Goal: Task Accomplishment & Management: Use online tool/utility

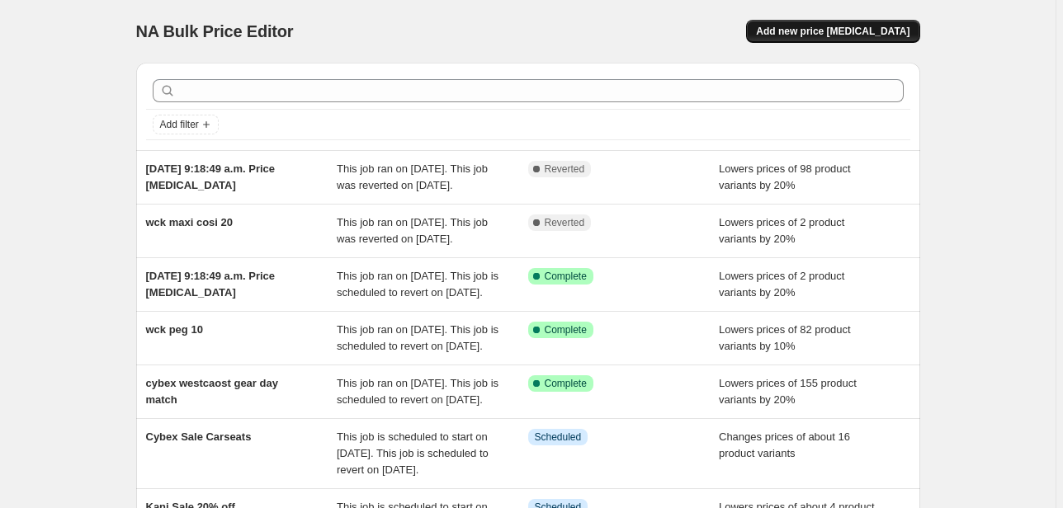
click at [867, 26] on span "Add new price [MEDICAL_DATA]" at bounding box center [833, 31] width 154 height 13
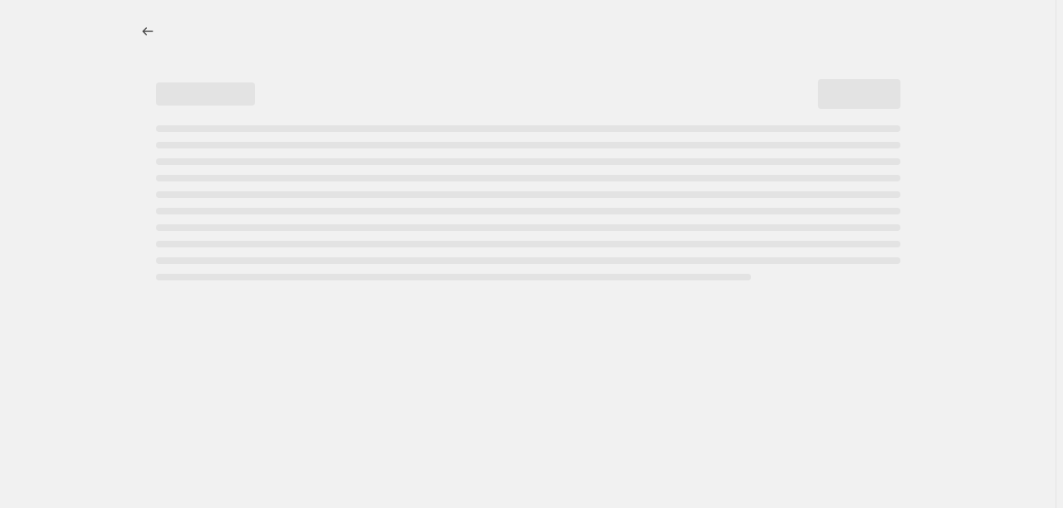
select select "percentage"
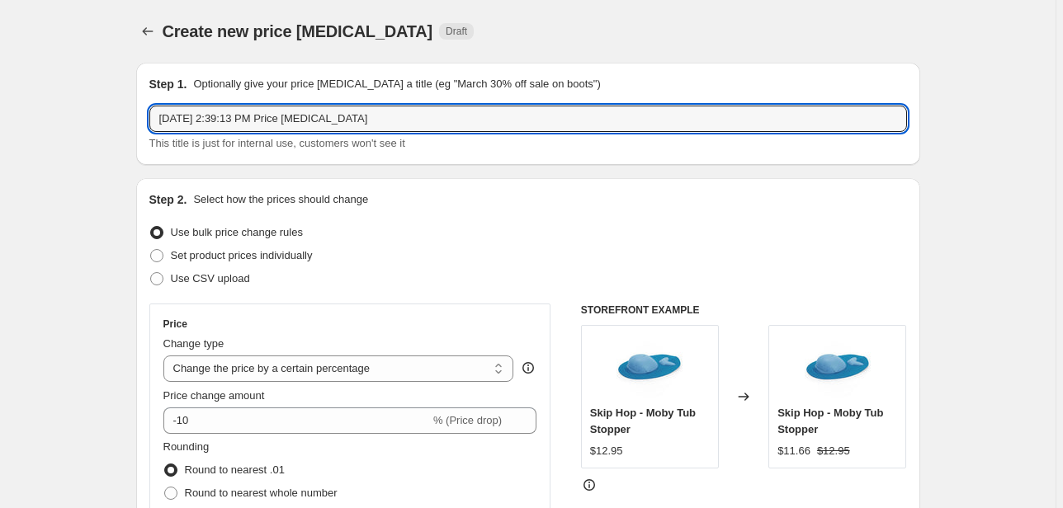
drag, startPoint x: 454, startPoint y: 120, endPoint x: -60, endPoint y: 135, distance: 514.4
click at [0, 135] on html "Home Settings Plans Skip to content Create new price [MEDICAL_DATA]. This page …" at bounding box center [531, 254] width 1063 height 508
paste input "Pro Camera/floor stand"
click at [297, 115] on input "Pro Camera/floor stand" at bounding box center [528, 119] width 758 height 26
paste input "NN303NW"
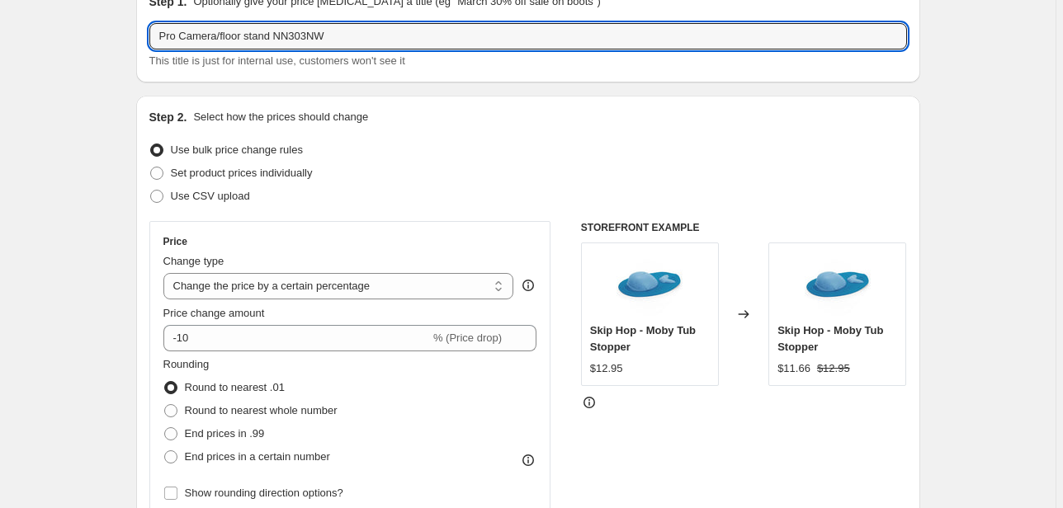
scroll to position [132, 0]
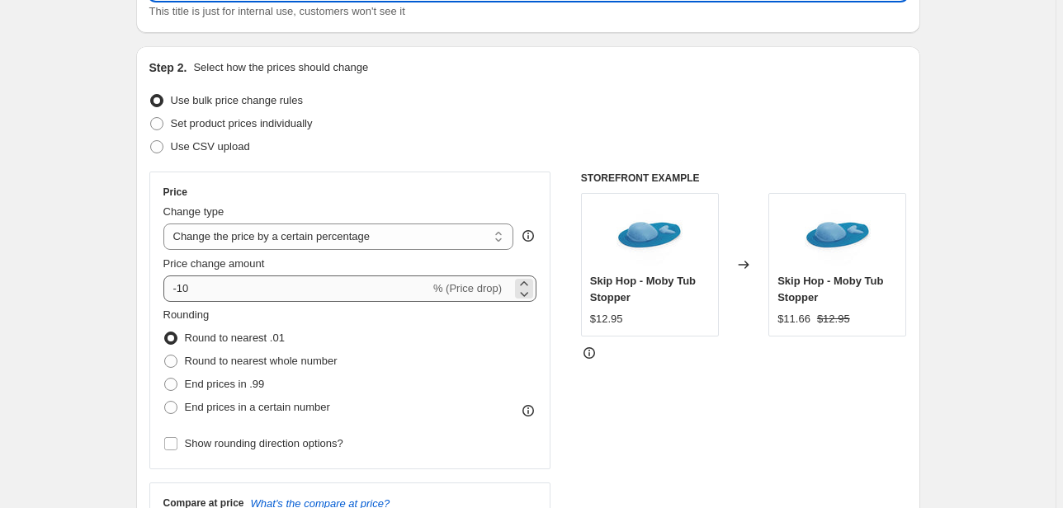
type input "Pro Camera/floor stand NN303NW"
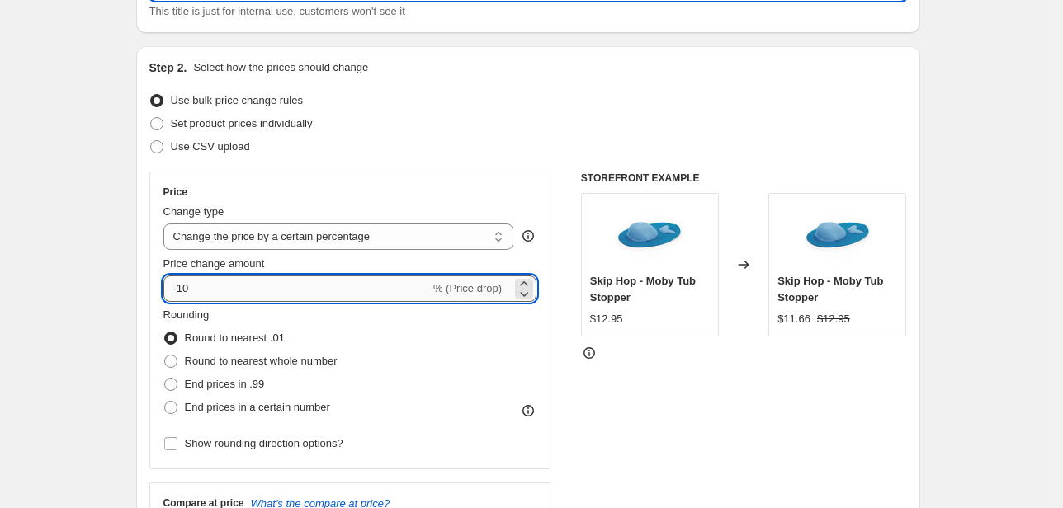
click at [190, 292] on input "-10" at bounding box center [296, 289] width 267 height 26
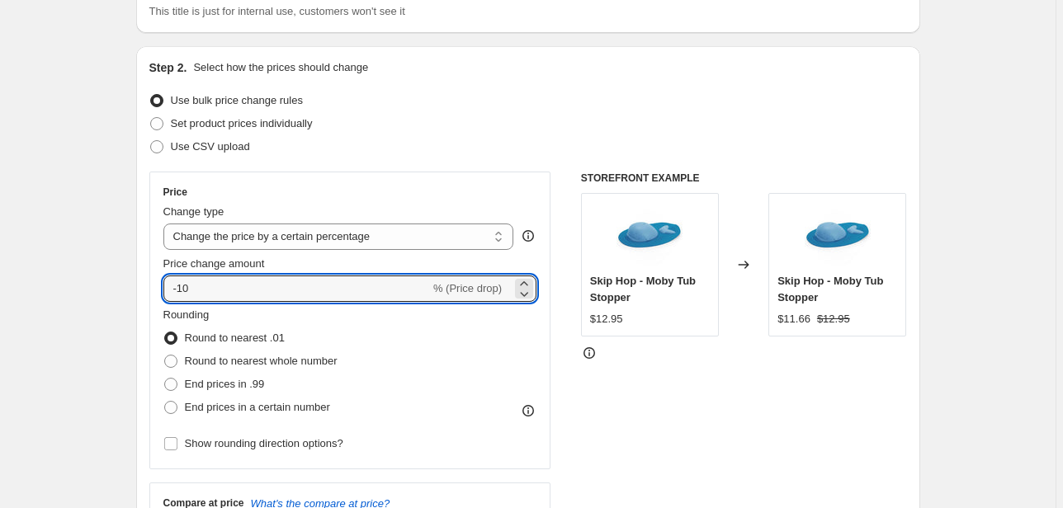
type input "-1"
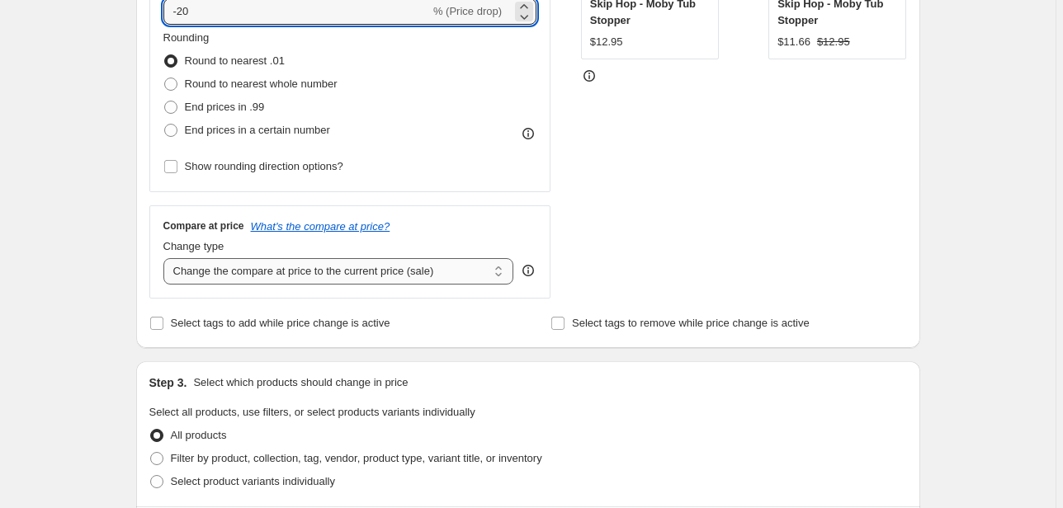
scroll to position [462, 0]
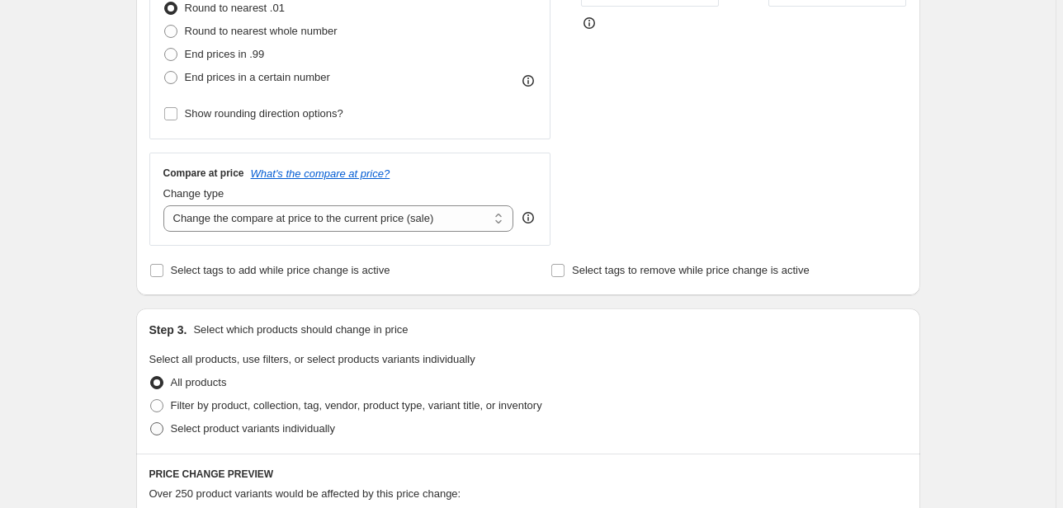
type input "-20"
click at [277, 431] on span "Select product variants individually" at bounding box center [253, 429] width 164 height 12
click at [151, 423] on input "Select product variants individually" at bounding box center [150, 423] width 1 height 1
radio input "true"
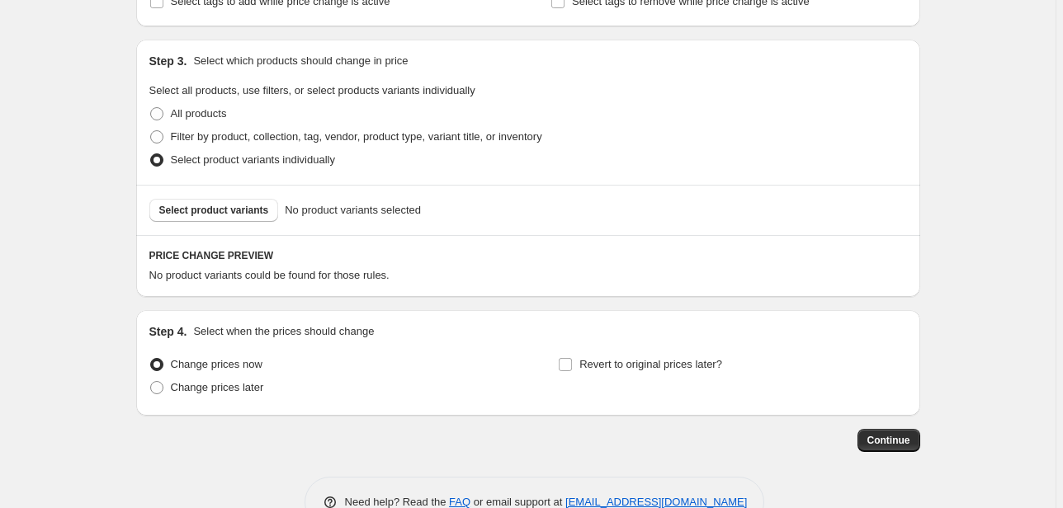
scroll to position [710, 0]
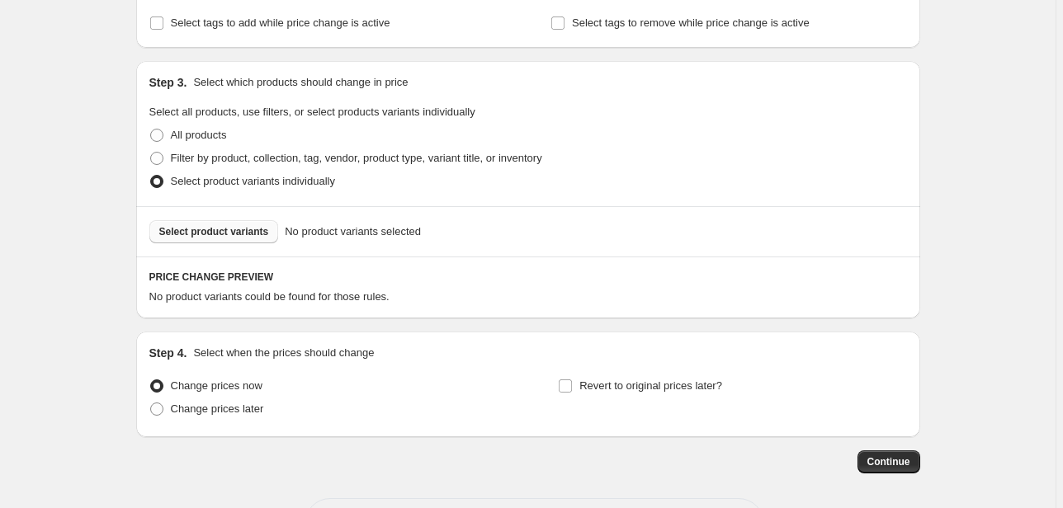
click at [215, 225] on span "Select product variants" at bounding box center [214, 231] width 110 height 13
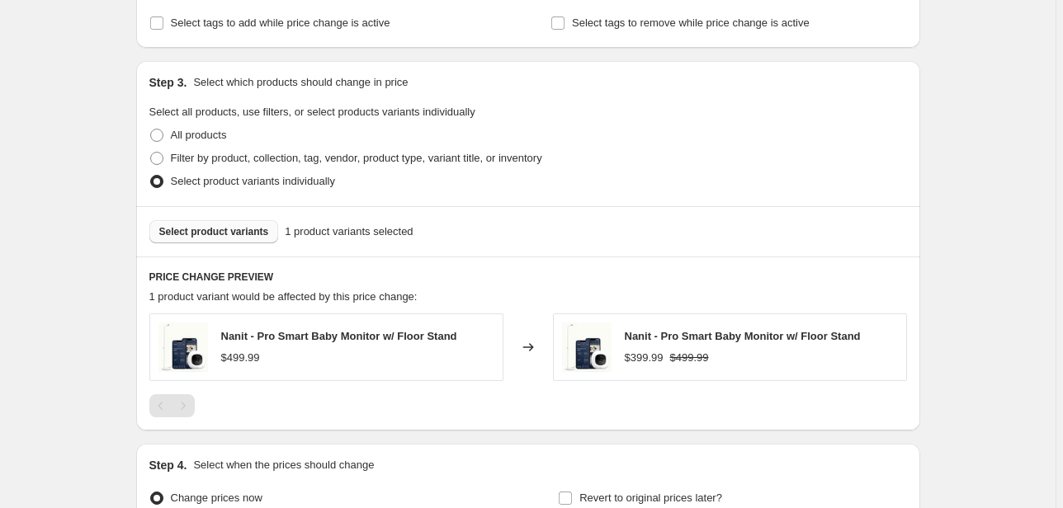
scroll to position [888, 0]
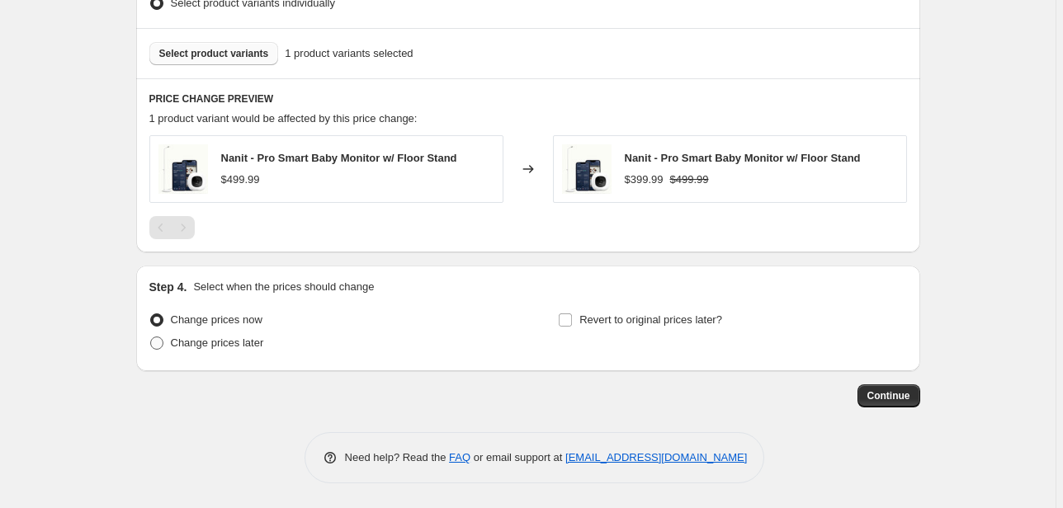
click at [236, 341] on span "Change prices later" at bounding box center [217, 343] width 93 height 12
click at [151, 338] on input "Change prices later" at bounding box center [150, 337] width 1 height 1
radio input "true"
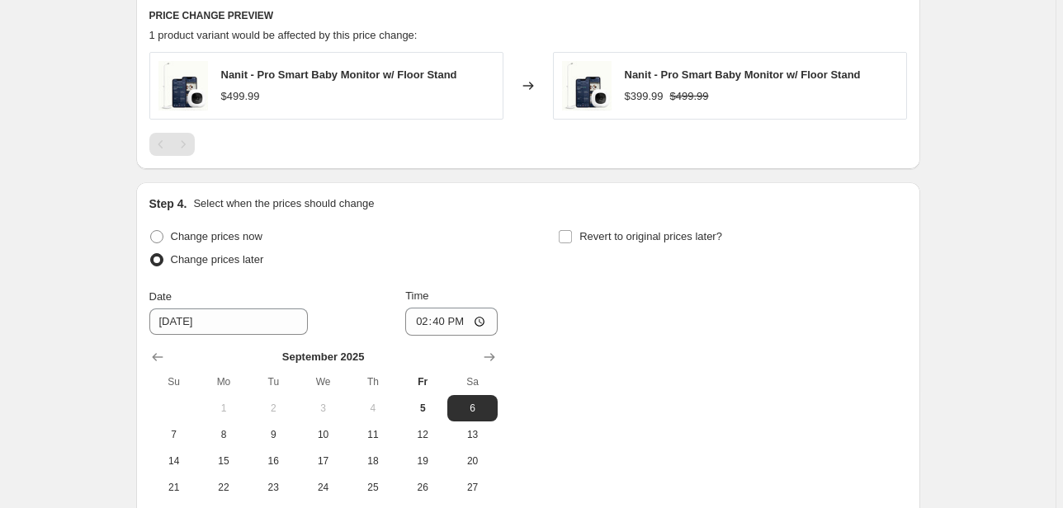
scroll to position [1020, 0]
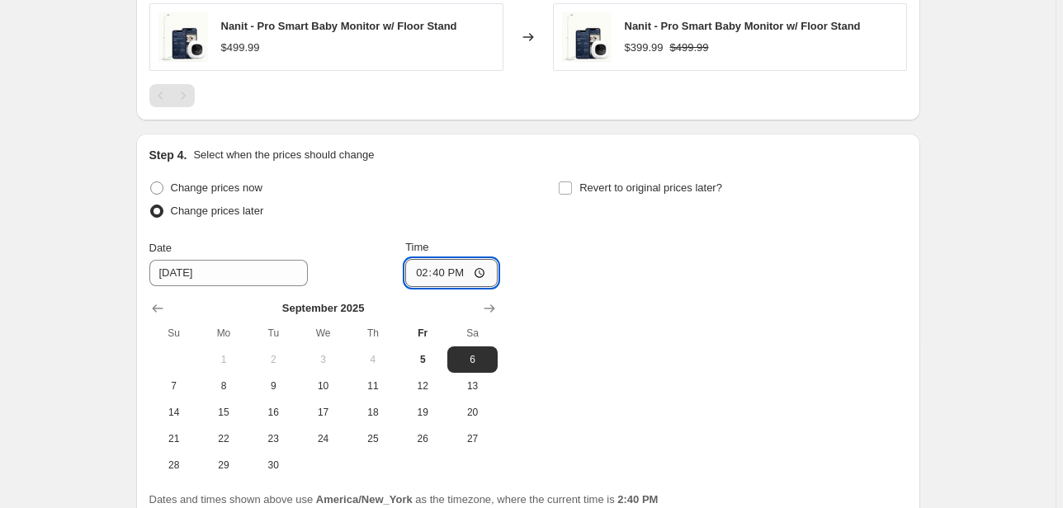
click at [422, 267] on input "14:40" at bounding box center [451, 273] width 92 height 28
type input "00:00"
click at [418, 385] on span "12" at bounding box center [422, 386] width 36 height 13
type input "9/12/2025"
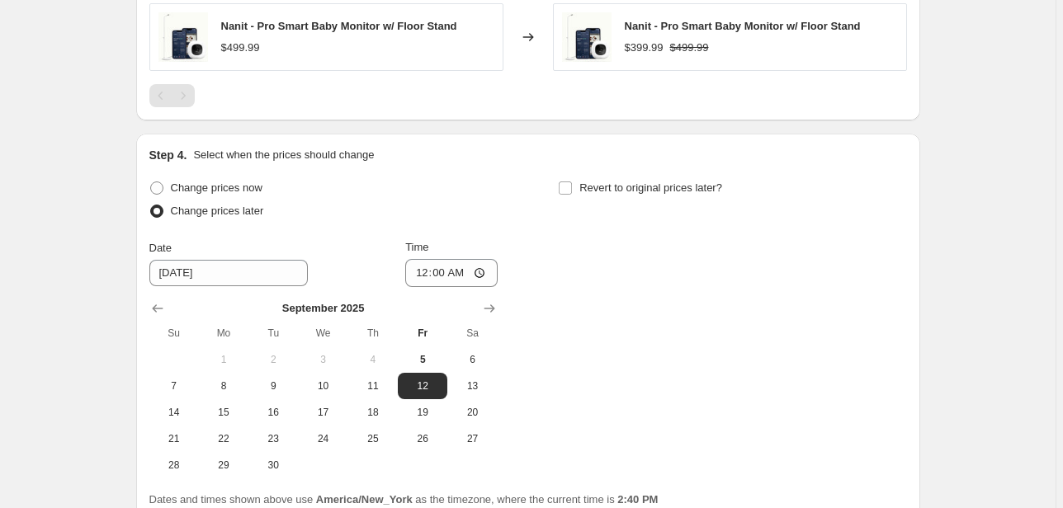
click at [574, 202] on div "Revert to original prices later?" at bounding box center [732, 202] width 348 height 50
click at [578, 195] on label "Revert to original prices later?" at bounding box center [640, 188] width 164 height 23
click at [572, 195] on input "Revert to original prices later?" at bounding box center [565, 188] width 13 height 13
checkbox input "true"
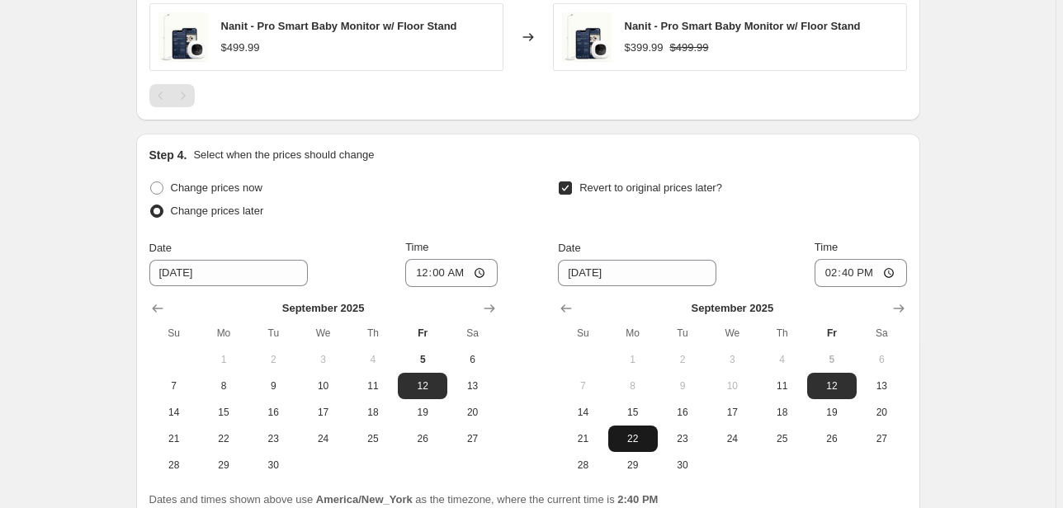
click at [644, 436] on span "22" at bounding box center [633, 438] width 36 height 13
type input "9/22/2025"
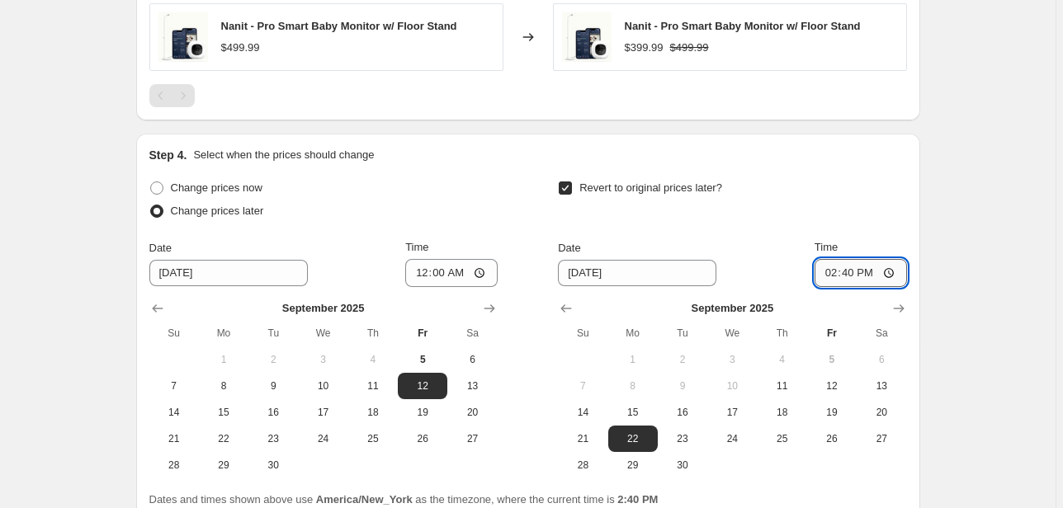
click at [829, 272] on input "14:40" at bounding box center [861, 273] width 92 height 28
type input "23:59"
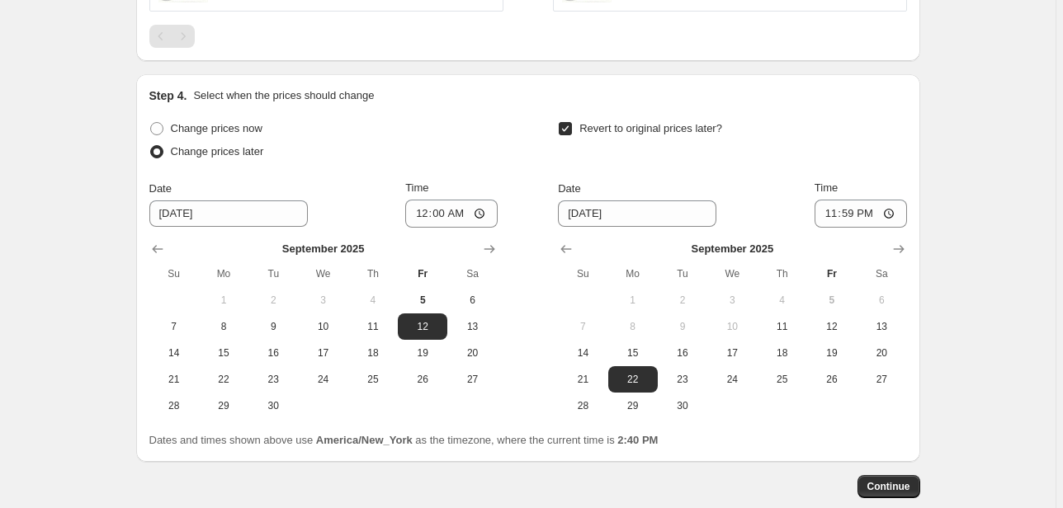
scroll to position [1170, 0]
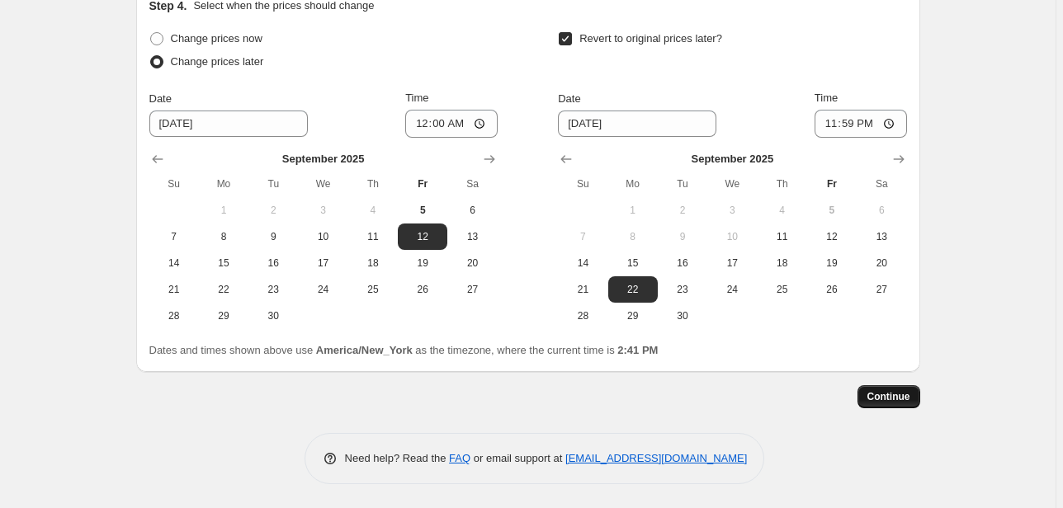
click at [901, 400] on span "Continue" at bounding box center [888, 396] width 43 height 13
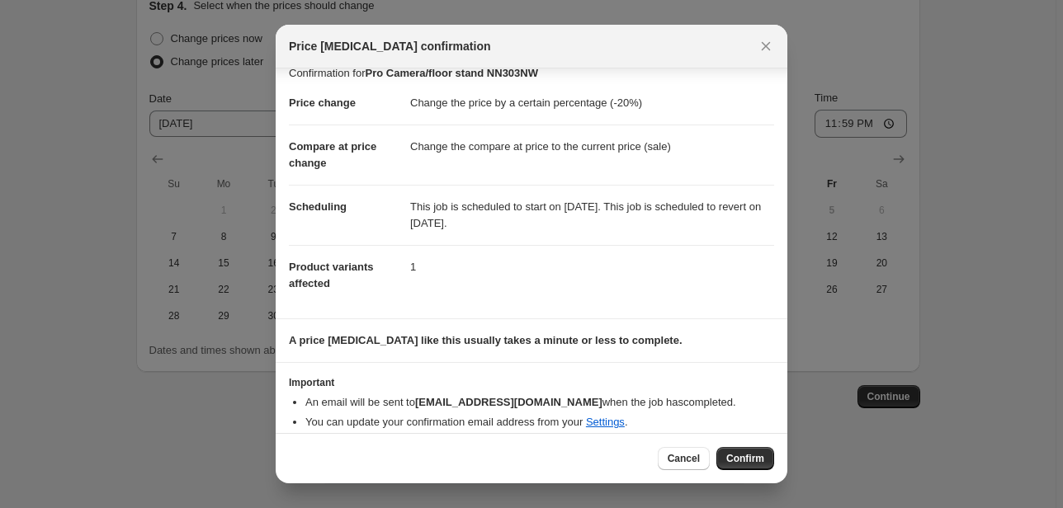
scroll to position [30, 0]
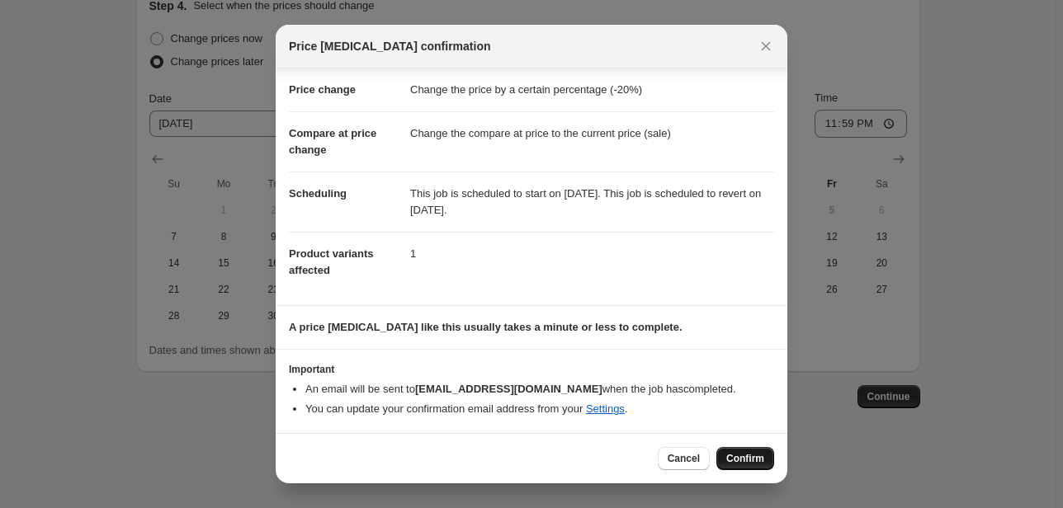
click at [731, 456] on span "Confirm" at bounding box center [745, 458] width 38 height 13
type input "Pro Camera/floor stand NN303NW"
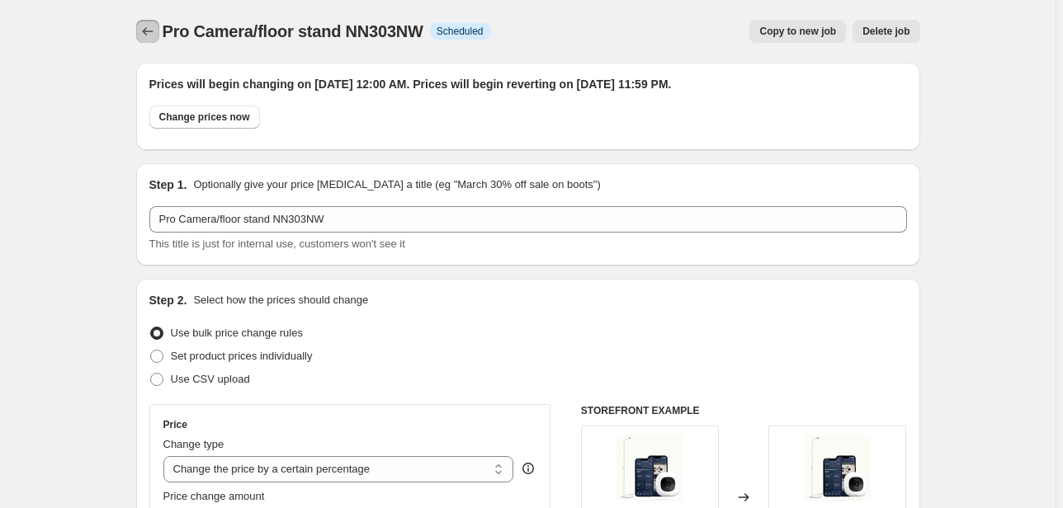
click at [151, 22] on button "Price change jobs" at bounding box center [147, 31] width 23 height 23
